Goal: Task Accomplishment & Management: Complete application form

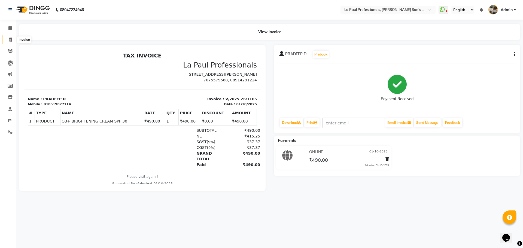
click at [11, 40] on icon at bounding box center [10, 40] width 3 height 4
select select "service"
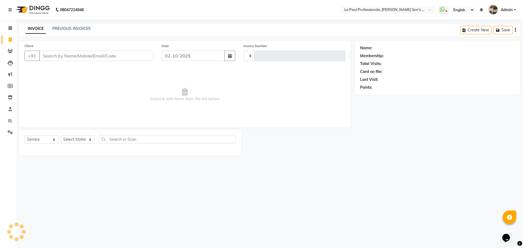
type input "1169"
select select "6271"
click at [78, 140] on select "Select Stylist APAM IVA GAGAN PRIYA ROSHAN SANJU SASA SONU" at bounding box center [78, 139] width 34 height 8
select select "48213"
click at [61, 135] on select "Select Stylist APAM IVA GAGAN PRIYA ROSHAN SANJU SASA SONU" at bounding box center [78, 139] width 34 height 8
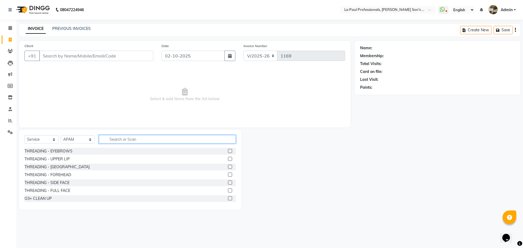
click at [136, 139] on input "text" at bounding box center [167, 139] width 137 height 8
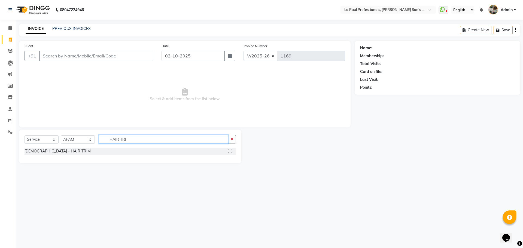
type input "HAIR TRI"
click at [230, 151] on label at bounding box center [230, 151] width 4 height 4
click at [230, 151] on input "checkbox" at bounding box center [230, 151] width 4 height 4
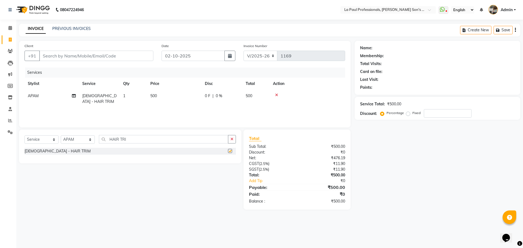
checkbox input "false"
click at [429, 186] on div "Name: Membership: Total Visits: Card on file: Last Visit: Points: Service Total…" at bounding box center [439, 125] width 170 height 169
click at [159, 94] on td "500" at bounding box center [174, 99] width 54 height 18
click at [194, 94] on input "500" at bounding box center [200, 97] width 48 height 8
type input "5"
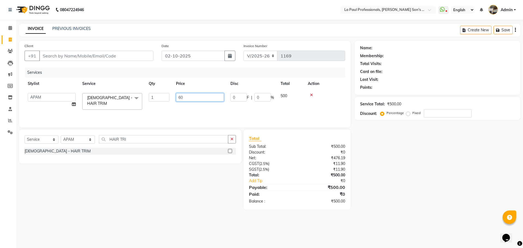
type input "600"
click at [383, 154] on div "Name: Membership: Total Visits: Card on file: Last Visit: Points: Service Total…" at bounding box center [439, 125] width 170 height 169
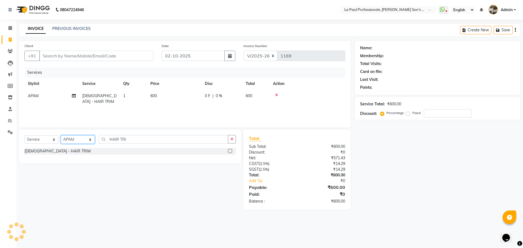
drag, startPoint x: 81, startPoint y: 136, endPoint x: 81, endPoint y: 143, distance: 7.3
click at [81, 136] on select "Select Stylist APAM IVA GAGAN PRIYA ROSHAN SANJU SASA SONU" at bounding box center [78, 139] width 34 height 8
select select "46926"
click at [61, 135] on select "Select Stylist APAM IVA GAGAN PRIYA ROSHAN SANJU SASA SONU" at bounding box center [78, 139] width 34 height 8
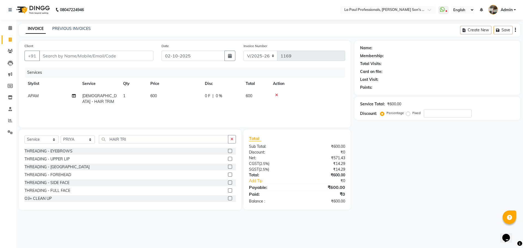
click at [228, 151] on label at bounding box center [230, 151] width 4 height 4
click at [228, 151] on input "checkbox" at bounding box center [230, 151] width 4 height 4
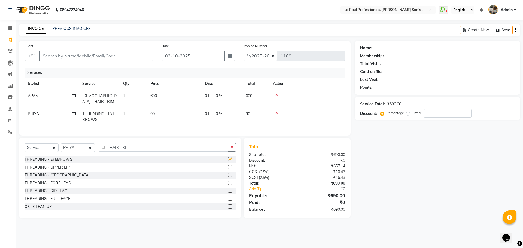
checkbox input "false"
drag, startPoint x: 389, startPoint y: 183, endPoint x: 397, endPoint y: 187, distance: 8.8
click at [391, 185] on div "Name: Membership: Total Visits: Card on file: Last Visit: Points: Service Total…" at bounding box center [439, 129] width 170 height 177
click at [402, 168] on div "Name: Membership: Total Visits: Card on file: Last Visit: Points: Service Total…" at bounding box center [439, 129] width 170 height 177
click at [432, 186] on div "Name: Membership: Total Visits: Card on file: Last Visit: Points: Service Total…" at bounding box center [439, 129] width 170 height 177
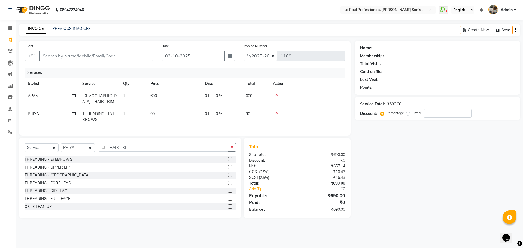
click at [427, 199] on div "Name: Membership: Total Visits: Card on file: Last Visit: Points: Service Total…" at bounding box center [439, 129] width 170 height 177
drag, startPoint x: 426, startPoint y: 198, endPoint x: 422, endPoint y: 195, distance: 4.8
click at [426, 197] on div "Name: Membership: Total Visits: Card on file: Last Visit: Points: Service Total…" at bounding box center [439, 129] width 170 height 177
click at [413, 194] on div "Name: Membership: Total Visits: Card on file: Last Visit: Points: Service Total…" at bounding box center [439, 129] width 170 height 177
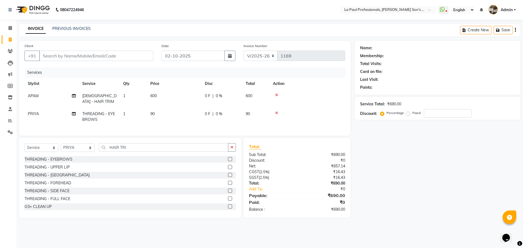
click at [425, 194] on div "Name: Membership: Total Visits: Card on file: Last Visit: Points: Service Total…" at bounding box center [439, 129] width 170 height 177
click at [459, 186] on div "Name: Membership: Total Visits: Card on file: Last Visit: Points: Service Total…" at bounding box center [439, 129] width 170 height 177
click at [398, 149] on div "Name: Membership: Total Visits: Card on file: Last Visit: Points: Service Total…" at bounding box center [439, 129] width 170 height 177
click at [407, 174] on div "Name: Membership: Total Visits: Card on file: Last Visit: Points: Service Total…" at bounding box center [439, 129] width 170 height 177
click at [81, 57] on input "Client" at bounding box center [96, 56] width 114 height 10
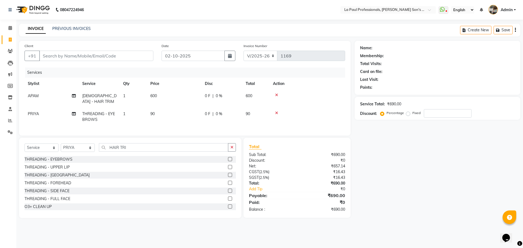
click at [389, 210] on div "Name: Membership: Total Visits: Card on file: Last Visit: Points: Service Total…" at bounding box center [439, 129] width 170 height 177
click at [400, 192] on div "Name: Membership: Total Visits: Card on file: Last Visit: Points: Service Total…" at bounding box center [439, 129] width 170 height 177
click at [50, 151] on select "Select Service Product Membership Package Voucher Prepaid Gift Card" at bounding box center [41, 147] width 34 height 8
select select "product"
click at [24, 148] on select "Select Service Product Membership Package Voucher Prepaid Gift Card" at bounding box center [41, 147] width 34 height 8
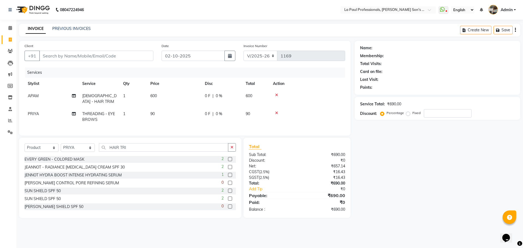
drag, startPoint x: 403, startPoint y: 186, endPoint x: 225, endPoint y: 160, distance: 180.2
click at [402, 186] on div "Name: Membership: Total Visits: Card on file: Last Visit: Points: Service Total…" at bounding box center [439, 129] width 170 height 177
click at [82, 152] on select "Select Stylist APAM IVA GAGAN PRIYA ROSHAN SANJU SASA SONU" at bounding box center [78, 147] width 34 height 8
select select "48213"
click at [61, 148] on select "Select Stylist APAM IVA GAGAN PRIYA ROSHAN SANJU SASA SONU" at bounding box center [78, 147] width 34 height 8
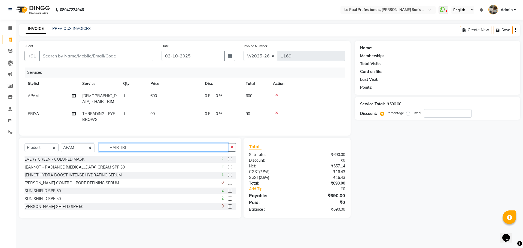
click at [138, 152] on input "HAIR TRI" at bounding box center [163, 147] width 129 height 8
type input "H"
click at [404, 189] on div "Name: Membership: Total Visits: Card on file: Last Visit: Points: Service Total…" at bounding box center [439, 129] width 170 height 177
click at [405, 188] on div "Name: Membership: Total Visits: Card on file: Last Visit: Points: Service Total…" at bounding box center [439, 129] width 170 height 177
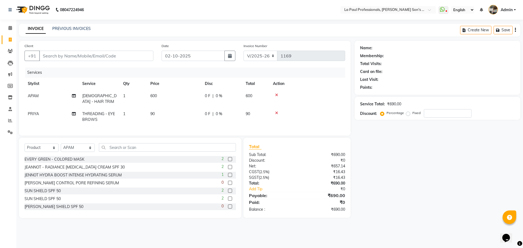
click at [405, 188] on div "Name: Membership: Total Visits: Card on file: Last Visit: Points: Service Total…" at bounding box center [439, 129] width 170 height 177
click at [439, 191] on div "Name: Membership: Total Visits: Card on file: Last Visit: Points: Service Total…" at bounding box center [439, 129] width 170 height 177
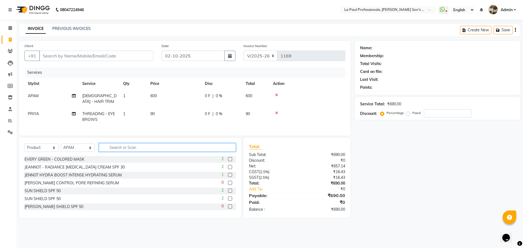
click at [182, 152] on input "text" at bounding box center [167, 147] width 137 height 8
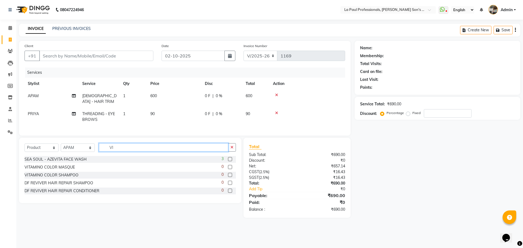
click at [140, 152] on input "VI" at bounding box center [163, 147] width 129 height 8
type input "V"
type input "AB"
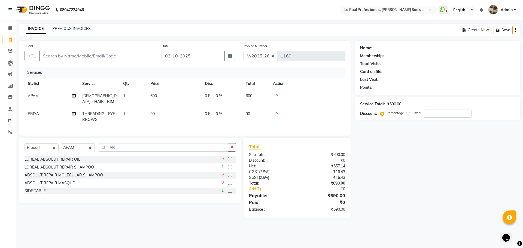
click at [230, 169] on label at bounding box center [230, 167] width 4 height 4
click at [230, 169] on input "checkbox" at bounding box center [230, 167] width 4 height 4
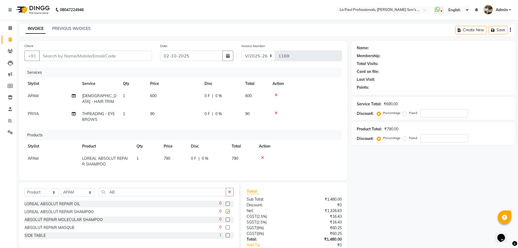
checkbox input "false"
click at [89, 195] on select "Select Stylist APAM IVA GAGAN PRIYA ROSHAN SANJU SASA SONU" at bounding box center [78, 192] width 34 height 8
select select "46926"
click at [61, 192] on select "Select Stylist APAM IVA GAGAN PRIYA ROSHAN SANJU SASA SONU" at bounding box center [78, 192] width 34 height 8
click at [119, 196] on input "AB" at bounding box center [162, 192] width 127 height 8
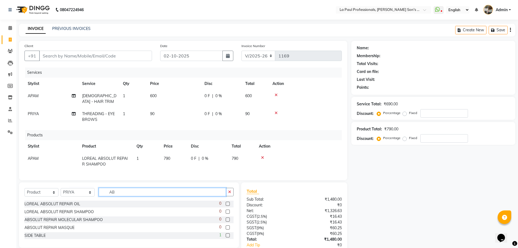
type input "A"
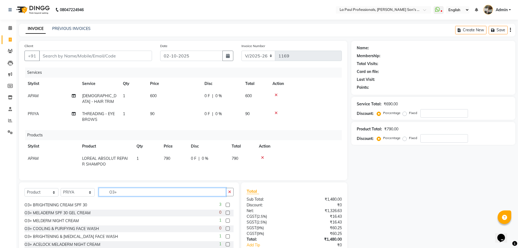
scroll to position [9, 0]
type input "O3+"
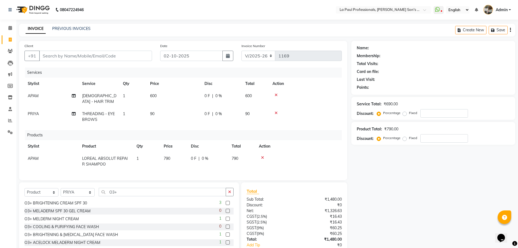
click at [226, 205] on label at bounding box center [228, 203] width 4 height 4
click at [226, 205] on input "checkbox" at bounding box center [228, 203] width 4 height 4
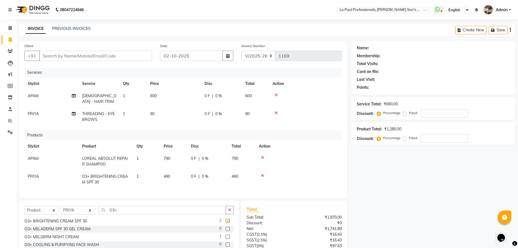
checkbox input "false"
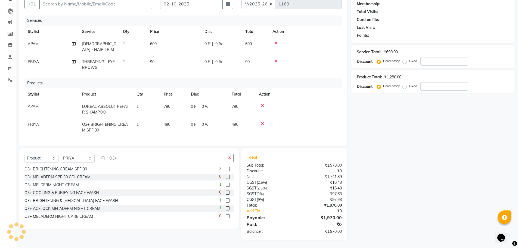
scroll to position [56, 0]
click at [141, 161] on input "O3+" at bounding box center [162, 158] width 127 height 8
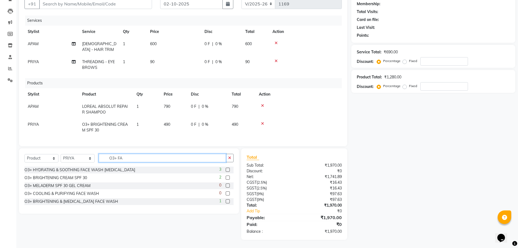
scroll to position [0, 0]
type input "O3+ FACE"
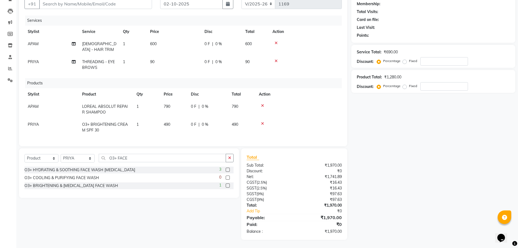
click at [227, 170] on label at bounding box center [228, 170] width 4 height 4
click at [227, 170] on input "checkbox" at bounding box center [228, 170] width 4 height 4
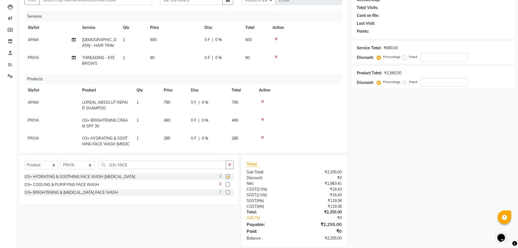
checkbox input "false"
click at [146, 169] on div "Select Service Product Membership Package Voucher Prepaid Gift Card Select Styl…" at bounding box center [128, 167] width 209 height 13
click at [148, 166] on input "O3+ FACE" at bounding box center [162, 165] width 127 height 8
type input "O"
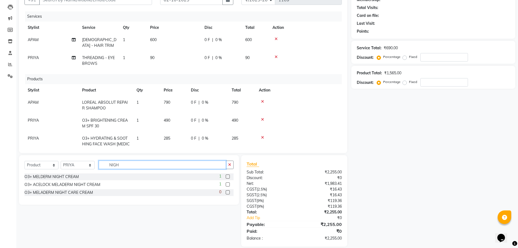
type input "NIGH"
click at [227, 184] on label at bounding box center [228, 184] width 4 height 4
click at [227, 184] on input "checkbox" at bounding box center [228, 185] width 4 height 4
checkbox input "false"
click at [150, 162] on input "NIGH" at bounding box center [162, 165] width 127 height 8
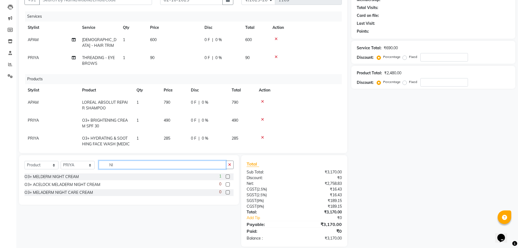
type input "N"
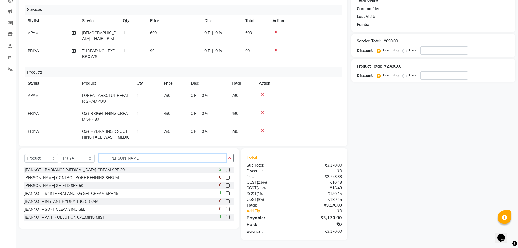
scroll to position [17, 0]
type input "JEANN"
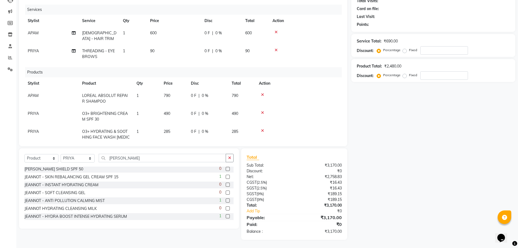
click at [226, 216] on label at bounding box center [228, 216] width 4 height 4
click at [226, 216] on input "checkbox" at bounding box center [228, 217] width 4 height 4
checkbox input "false"
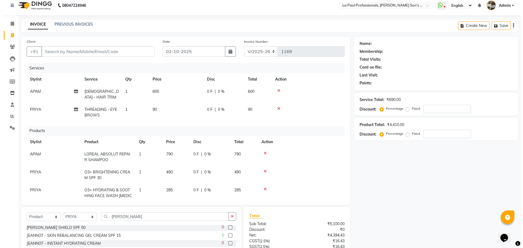
scroll to position [0, 0]
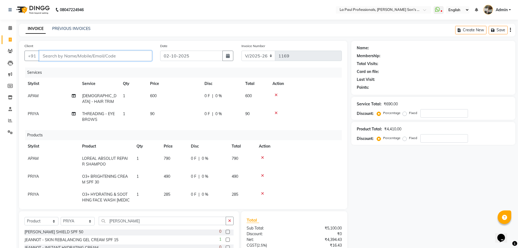
click at [97, 59] on input "Client" at bounding box center [95, 56] width 113 height 10
click at [76, 56] on input "Client" at bounding box center [95, 56] width 113 height 10
type input "8"
type input "0"
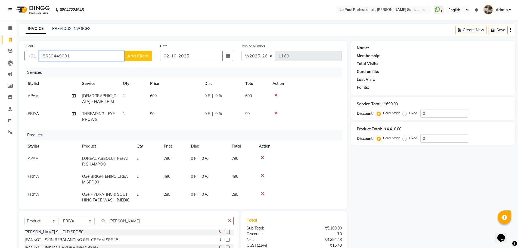
type input "8639449001"
click at [143, 59] on button "Add Client" at bounding box center [138, 56] width 28 height 10
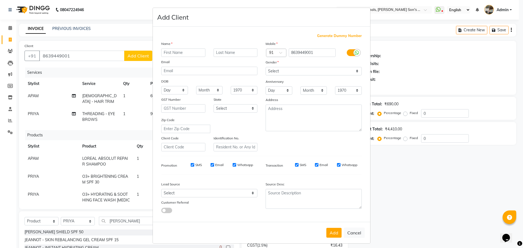
click at [179, 53] on input "text" at bounding box center [183, 52] width 44 height 8
type input "AKSHITA"
click at [233, 51] on input "text" at bounding box center [235, 52] width 44 height 8
type input "D"
click at [166, 54] on input "AKSHITA" at bounding box center [183, 52] width 44 height 8
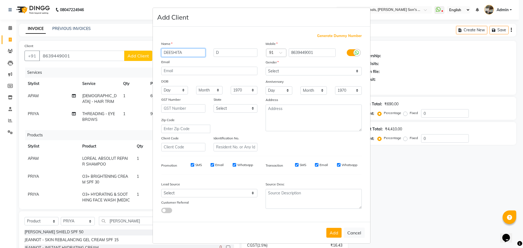
type input "DEESHITA"
click at [221, 55] on input "D" at bounding box center [235, 52] width 44 height 8
type input "K"
drag, startPoint x: 269, startPoint y: 72, endPoint x: 271, endPoint y: 74, distance: 2.9
click at [269, 72] on select "Select Male Female Other Prefer Not To Say" at bounding box center [313, 71] width 96 height 8
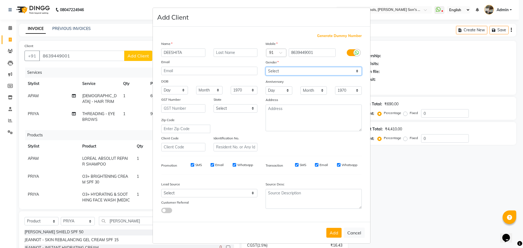
select select "female"
click at [265, 67] on select "Select Male Female Other Prefer Not To Say" at bounding box center [313, 71] width 96 height 8
click at [331, 238] on div "Add Cancel" at bounding box center [261, 233] width 217 height 22
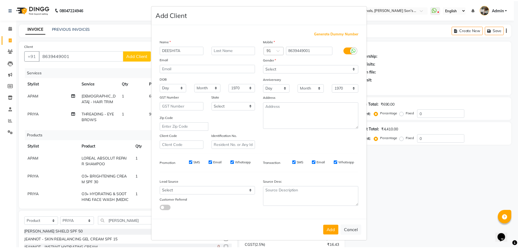
scroll to position [3, 0]
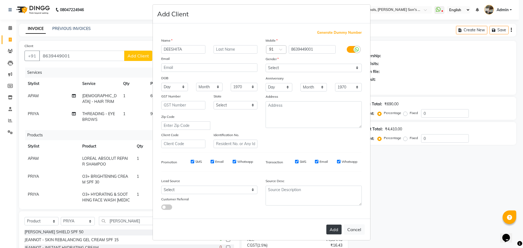
click at [330, 230] on button "Add" at bounding box center [333, 230] width 15 height 10
select select
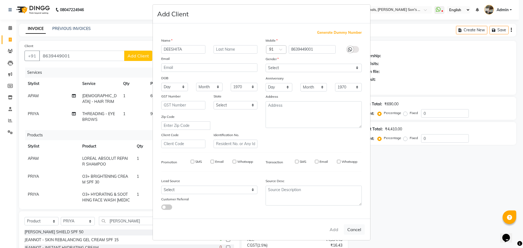
select select
checkbox input "false"
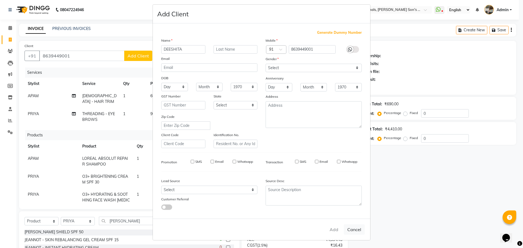
checkbox input "false"
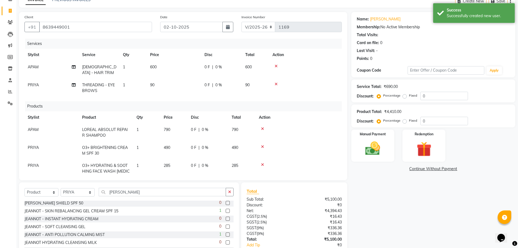
scroll to position [63, 0]
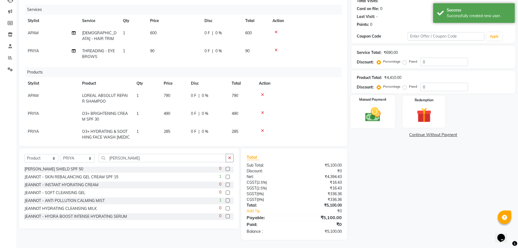
click at [378, 111] on img at bounding box center [373, 115] width 25 height 18
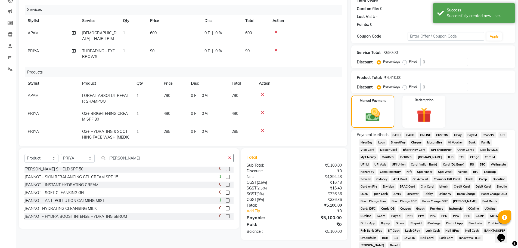
click at [412, 136] on span "CARD" at bounding box center [411, 135] width 12 height 6
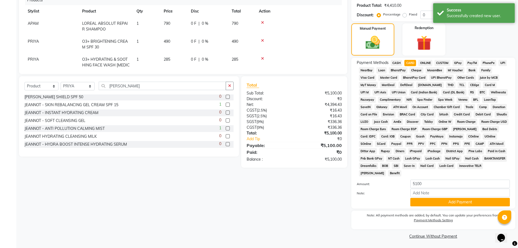
scroll to position [136, 0]
click at [441, 205] on button "Add Payment" at bounding box center [461, 201] width 100 height 8
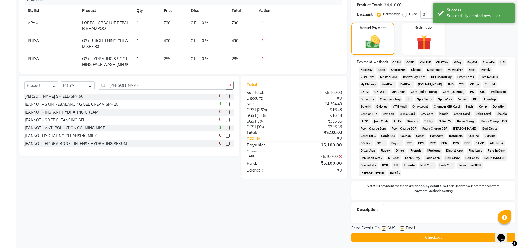
click at [447, 235] on button "Checkout" at bounding box center [434, 237] width 164 height 8
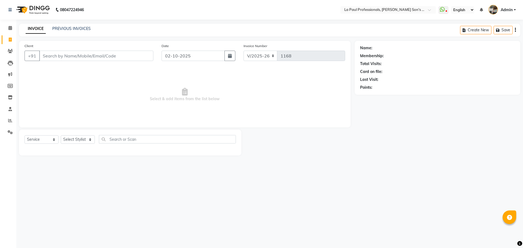
select select "6271"
select select "service"
click at [73, 24] on div "INVOICE PREVIOUS INVOICES Create New Save" at bounding box center [269, 30] width 501 height 13
click at [73, 30] on link "PREVIOUS INVOICES" at bounding box center [71, 28] width 38 height 5
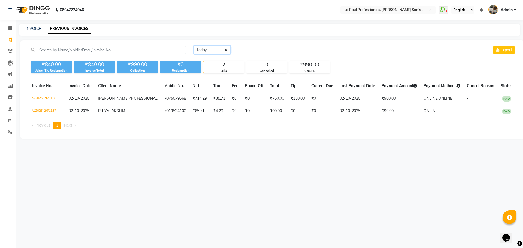
click at [205, 48] on select "Today Yesterday Custom Range" at bounding box center [212, 50] width 36 height 8
select select "yesterday"
click at [194, 46] on select "Today Yesterday Custom Range" at bounding box center [212, 50] width 36 height 8
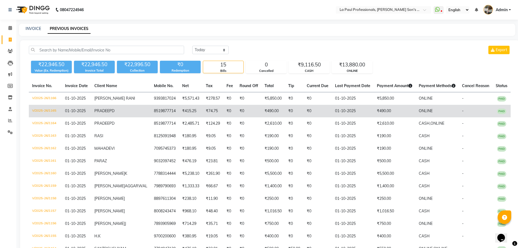
click at [151, 117] on td "8519877714" at bounding box center [165, 111] width 28 height 13
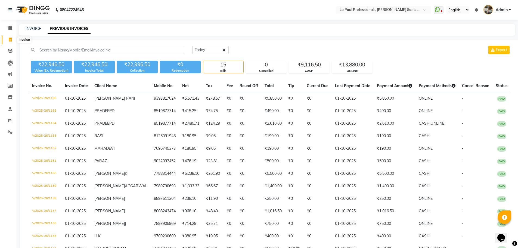
click at [10, 42] on span at bounding box center [10, 40] width 10 height 6
select select "6271"
select select "service"
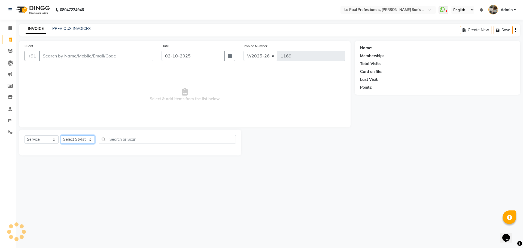
click at [85, 137] on select "Select Stylist APAM IVA GAGAN PRIYA ROSHAN SANJU SASA SONU" at bounding box center [78, 139] width 34 height 8
select select "48214"
click at [61, 135] on select "Select Stylist APAM IVA GAGAN PRIYA ROSHAN SANJU SASA SONU" at bounding box center [78, 139] width 34 height 8
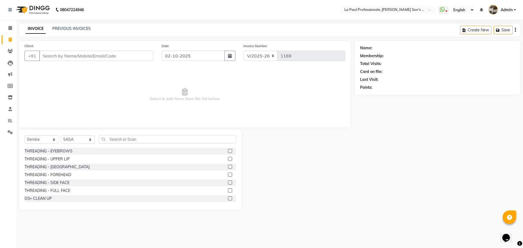
click at [228, 151] on label at bounding box center [230, 151] width 4 height 4
click at [228, 151] on input "checkbox" at bounding box center [230, 151] width 4 height 4
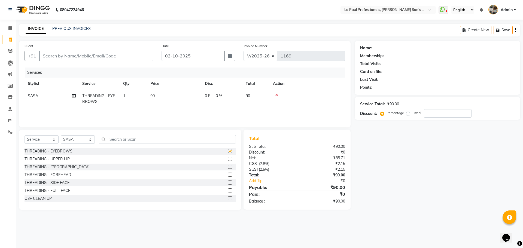
checkbox input "false"
click at [228, 159] on label at bounding box center [230, 159] width 4 height 4
click at [228, 159] on input "checkbox" at bounding box center [230, 159] width 4 height 4
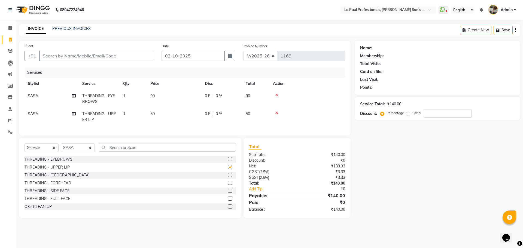
checkbox input "false"
click at [228, 185] on label at bounding box center [230, 183] width 4 height 4
click at [228, 185] on input "checkbox" at bounding box center [230, 183] width 4 height 4
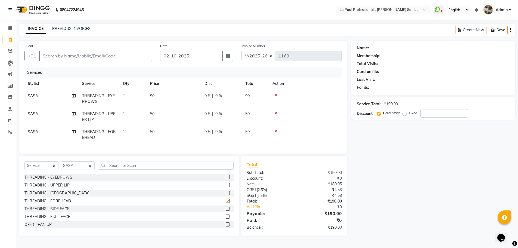
checkbox input "false"
click at [394, 185] on div "Name: Membership: Total Visits: Card on file: Last Visit: Points: Service Total…" at bounding box center [436, 138] width 168 height 195
click at [118, 59] on input "Client" at bounding box center [95, 56] width 113 height 10
type input "9"
type input "0"
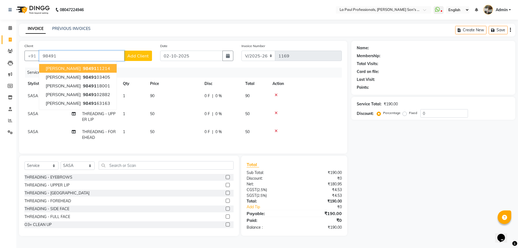
click at [84, 58] on input "98491" at bounding box center [81, 56] width 85 height 10
type input "9"
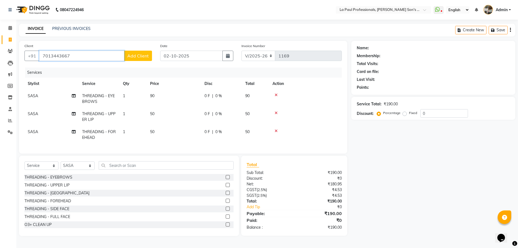
type input "7013443667"
click at [140, 56] on span "Add Client" at bounding box center [138, 55] width 22 height 5
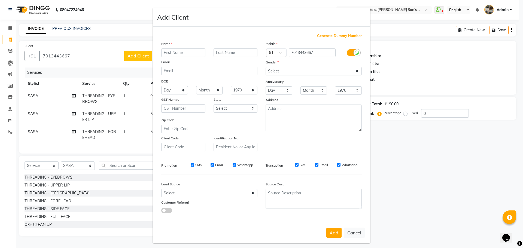
click at [182, 50] on input "text" at bounding box center [183, 52] width 44 height 8
click at [182, 54] on input "text" at bounding box center [183, 52] width 44 height 8
type input "KANTI"
click at [295, 71] on select "Select Male Female Other Prefer Not To Say" at bounding box center [313, 71] width 96 height 8
select select "female"
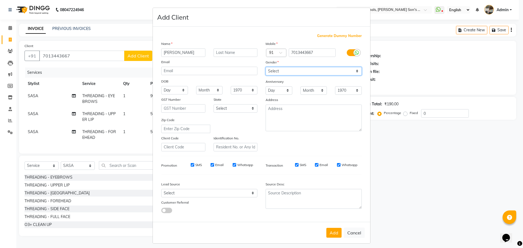
click at [265, 67] on select "Select Male Female Other Prefer Not To Say" at bounding box center [313, 71] width 96 height 8
click at [238, 51] on input "text" at bounding box center [235, 52] width 44 height 8
type input "S"
click at [332, 231] on button "Add" at bounding box center [333, 233] width 15 height 10
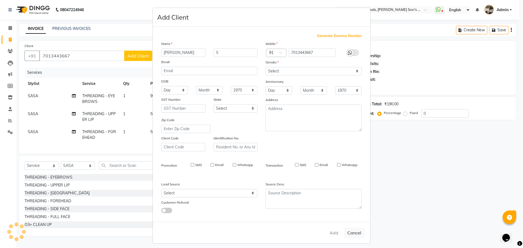
select select
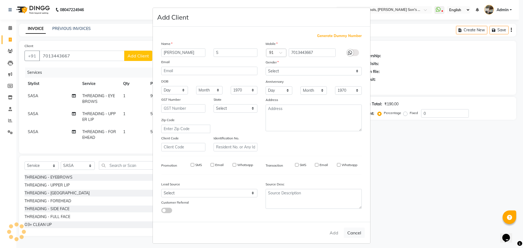
select select
checkbox input "false"
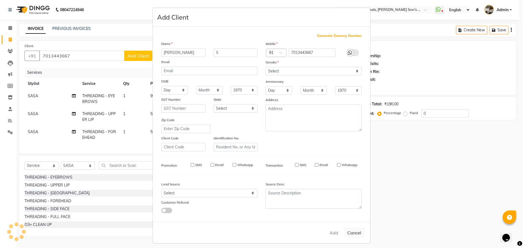
checkbox input "false"
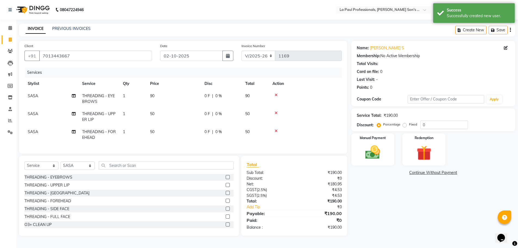
scroll to position [0, 0]
click at [391, 205] on div "Name: Kanti S Membership: No Active Membership Total Visits: Card on file: 0 La…" at bounding box center [436, 138] width 168 height 195
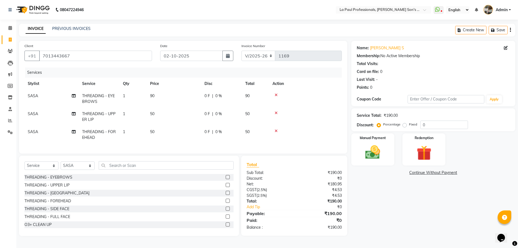
click at [401, 209] on div "Name: Kanti S Membership: No Active Membership Total Visits: Card on file: 0 La…" at bounding box center [436, 138] width 168 height 195
click at [386, 161] on img at bounding box center [373, 152] width 25 height 18
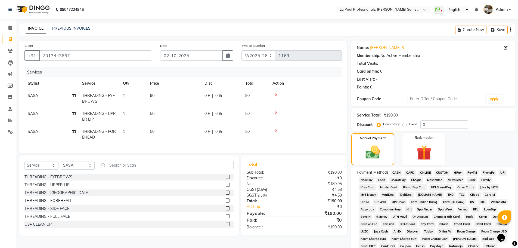
click at [425, 172] on span "ONLINE" at bounding box center [426, 173] width 14 height 6
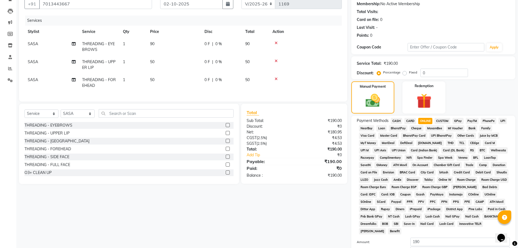
scroll to position [111, 0]
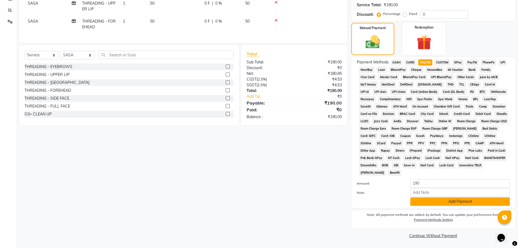
click at [430, 203] on button "Add Payment" at bounding box center [461, 201] width 100 height 8
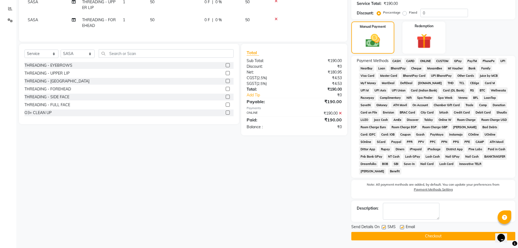
scroll to position [112, 0]
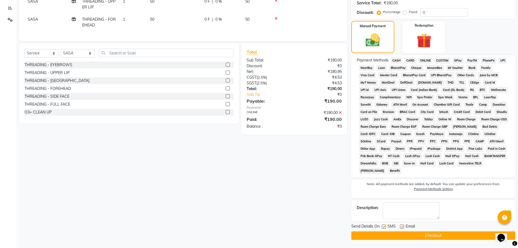
click at [428, 235] on button "Checkout" at bounding box center [434, 235] width 164 height 8
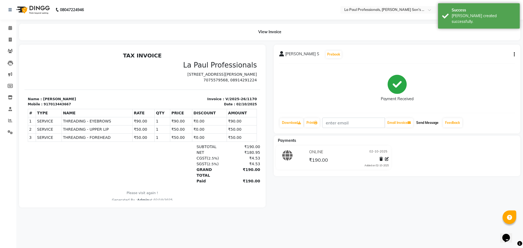
click at [424, 121] on button "Send Message" at bounding box center [427, 122] width 27 height 9
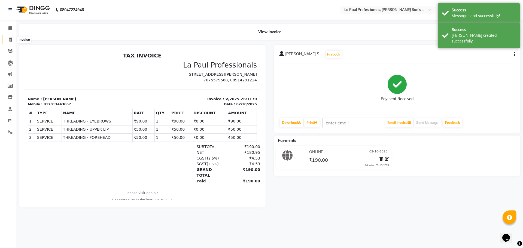
drag, startPoint x: 8, startPoint y: 38, endPoint x: 17, endPoint y: 39, distance: 8.8
click at [8, 38] on span at bounding box center [10, 40] width 10 height 6
select select "service"
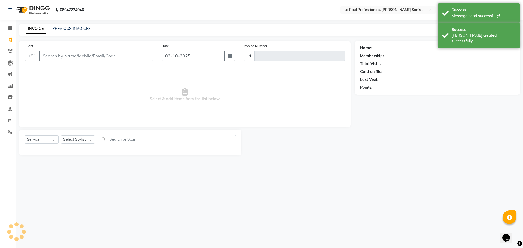
type input "1171"
select select "6271"
click at [81, 27] on link "PREVIOUS INVOICES" at bounding box center [71, 28] width 38 height 5
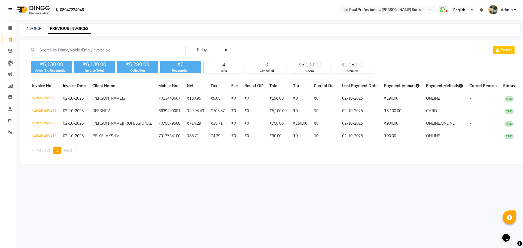
click at [198, 196] on div "08047224946 Select Location × La Paul Professionals, Angel Urban Son's Residenc…" at bounding box center [261, 124] width 523 height 248
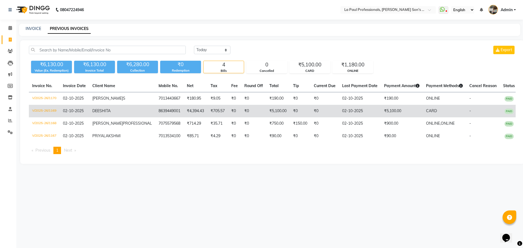
click at [228, 114] on td "₹0" at bounding box center [234, 111] width 13 height 13
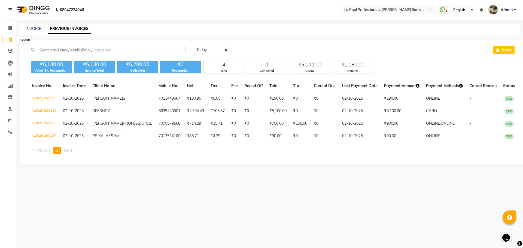
click at [13, 38] on span at bounding box center [10, 40] width 10 height 6
select select "6271"
select select "service"
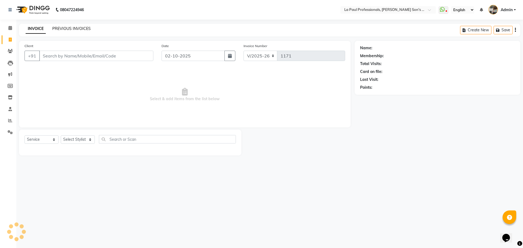
click at [68, 31] on link "PREVIOUS INVOICES" at bounding box center [71, 28] width 38 height 5
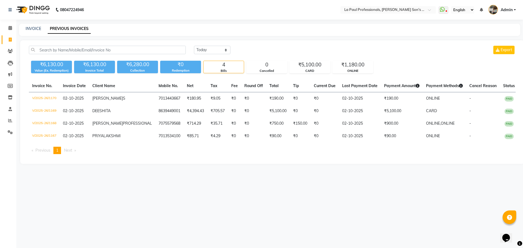
drag, startPoint x: 139, startPoint y: 137, endPoint x: 173, endPoint y: 185, distance: 58.6
click at [161, 188] on div "08047224946 Select Location × La Paul Professionals, Angel Urban Son's Residenc…" at bounding box center [261, 124] width 523 height 248
click at [170, 200] on div "08047224946 Select Location × La Paul Professionals, Angel Urban Son's Residenc…" at bounding box center [261, 124] width 523 height 248
click at [11, 87] on icon at bounding box center [10, 86] width 5 height 4
select select
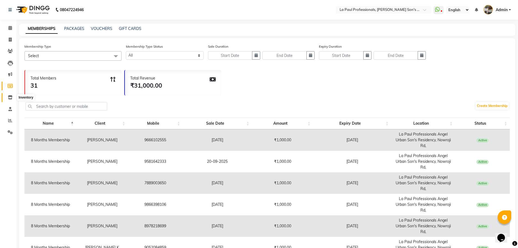
click at [10, 97] on icon at bounding box center [10, 97] width 5 height 4
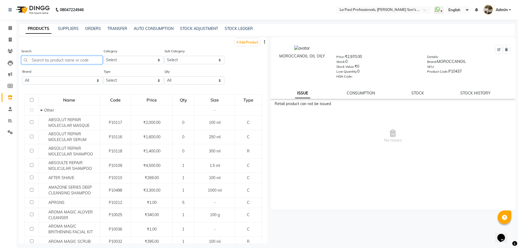
click at [84, 62] on input "text" at bounding box center [61, 60] width 81 height 8
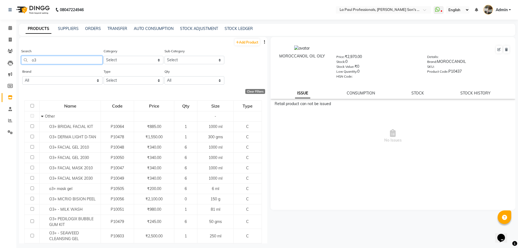
type input "o"
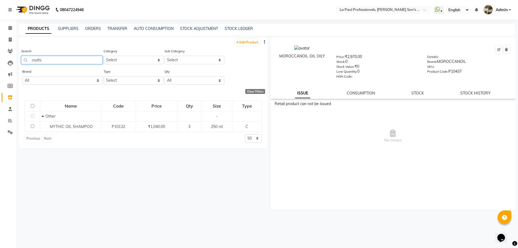
type input "mythi"
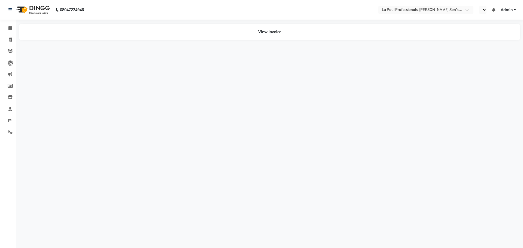
select select "en"
